Goal: Communication & Community: Participate in discussion

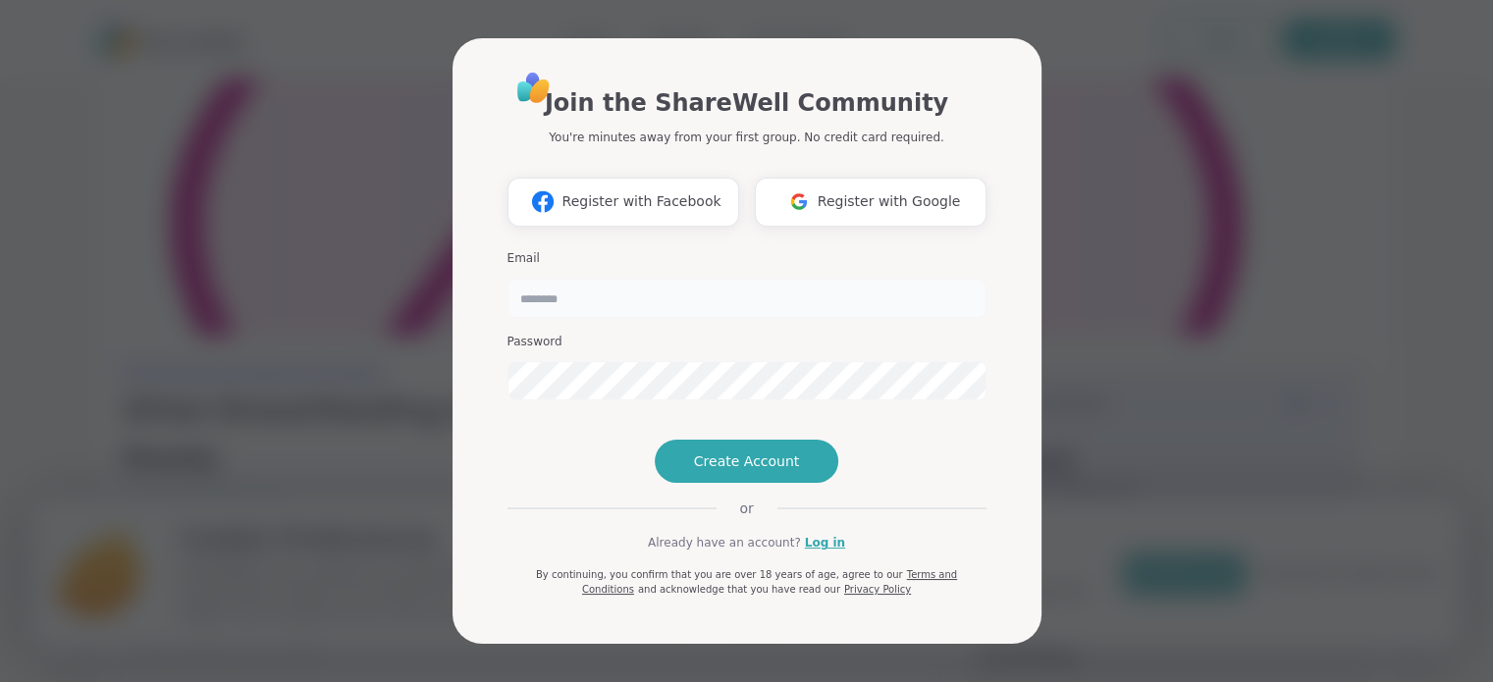
click at [711, 279] on input "email" at bounding box center [747, 298] width 479 height 39
click at [890, 250] on h3 "Email" at bounding box center [747, 258] width 479 height 17
click at [825, 552] on link "Log in" at bounding box center [825, 543] width 40 height 18
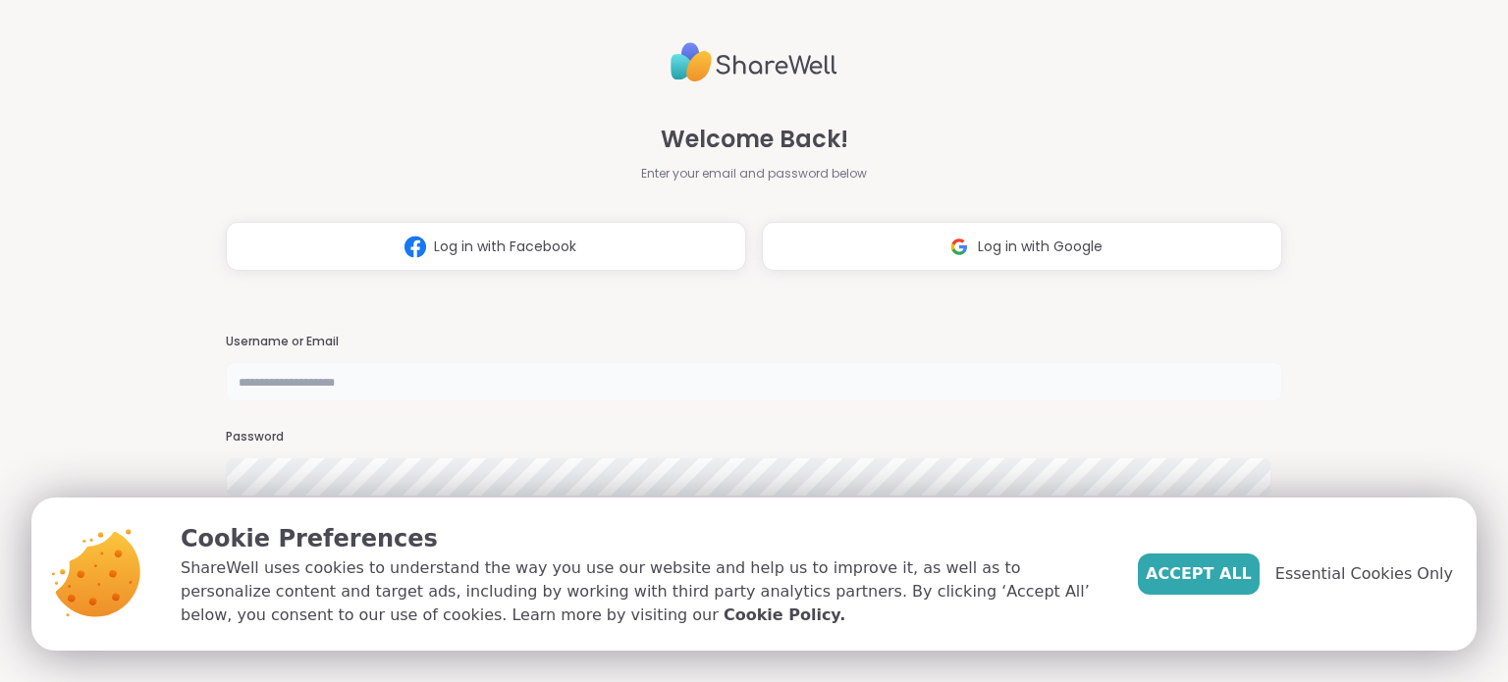
click at [571, 382] on input "text" at bounding box center [754, 381] width 1056 height 39
type input "**********"
click at [454, 454] on div "Password" at bounding box center [754, 463] width 1056 height 68
click at [1346, 582] on span "Essential Cookies Only" at bounding box center [1364, 575] width 178 height 24
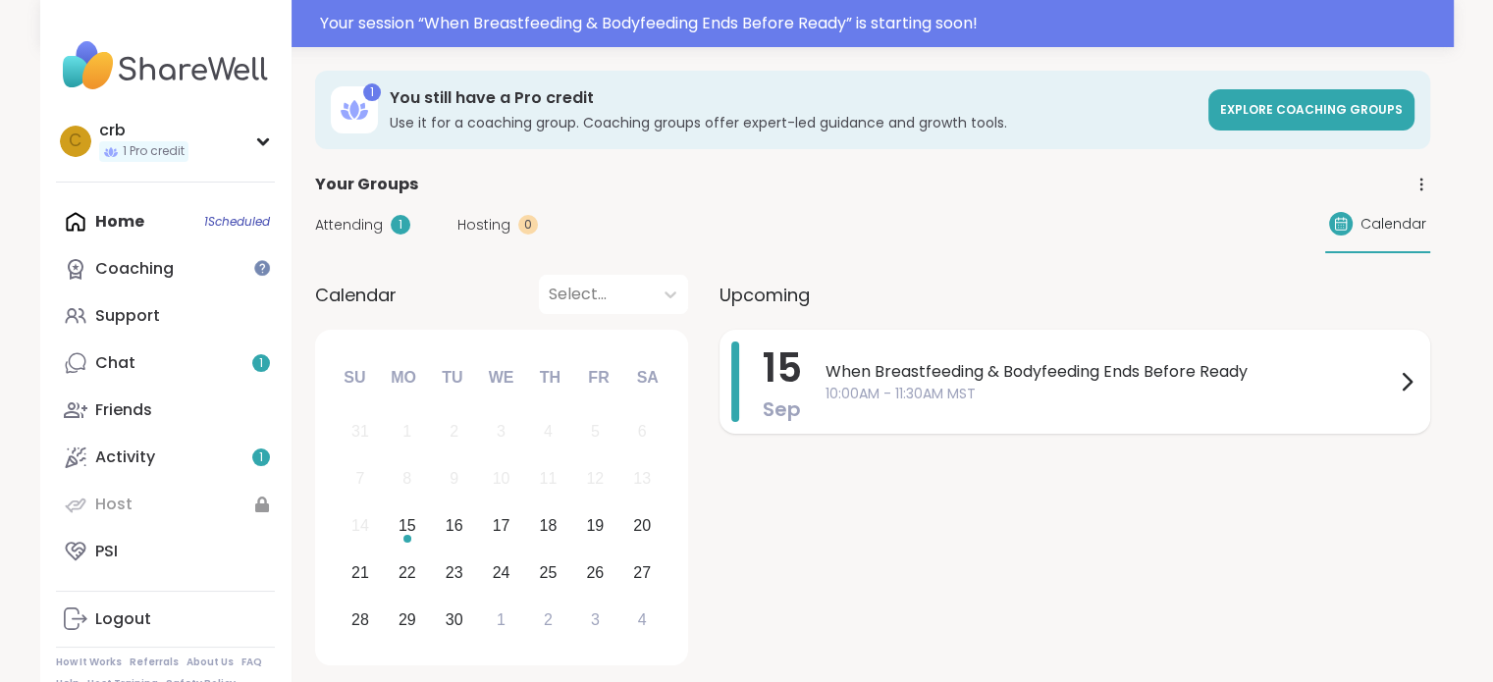
click at [1059, 388] on span "10:00AM - 11:30AM MST" at bounding box center [1111, 394] width 570 height 21
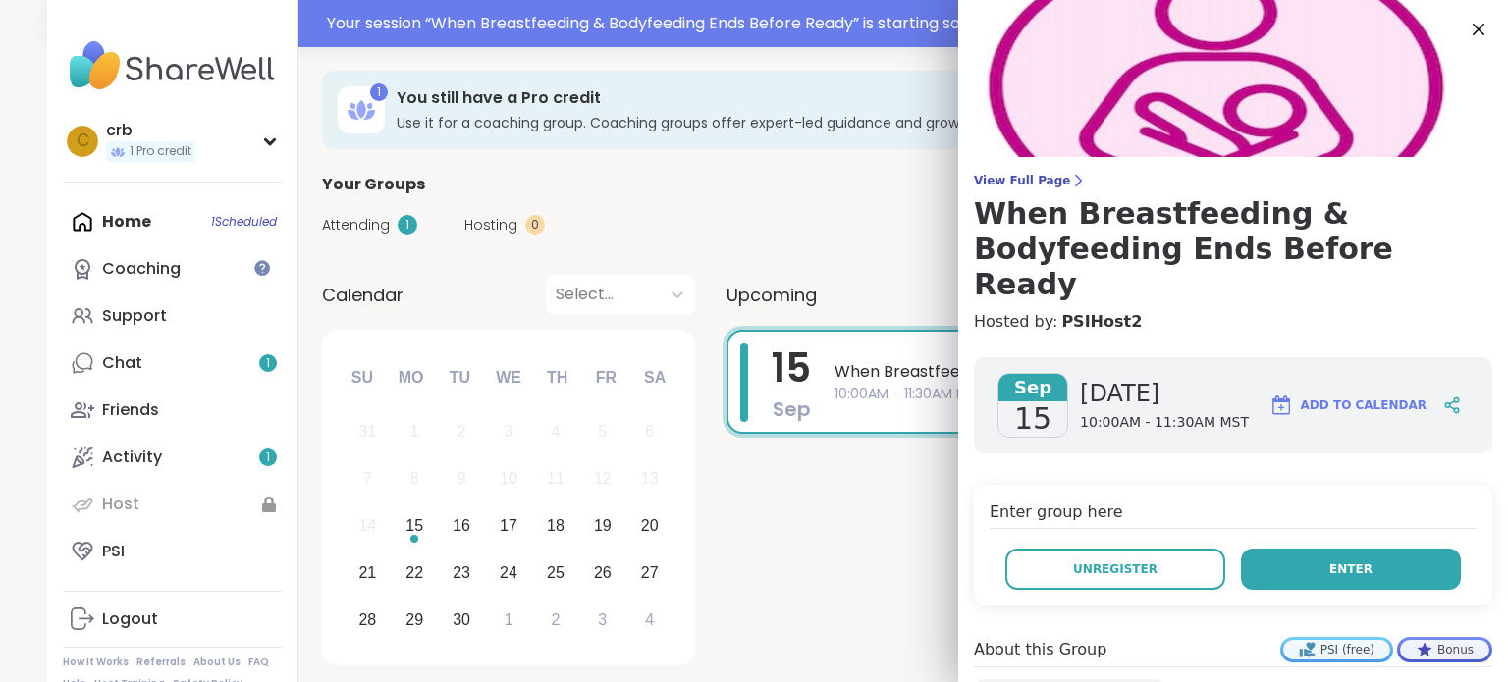
click at [1284, 549] on button "Enter" at bounding box center [1351, 569] width 220 height 41
